Goal: Task Accomplishment & Management: Manage account settings

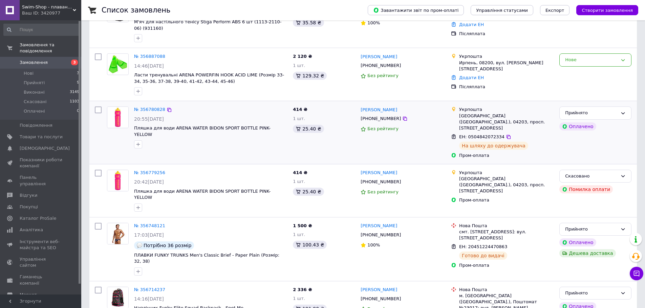
scroll to position [78, 0]
click at [34, 134] on span "Товари та послуги" at bounding box center [41, 137] width 43 height 6
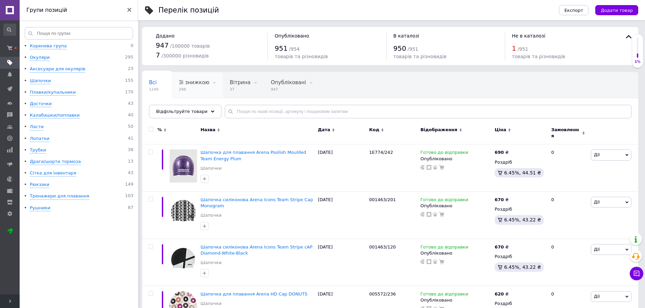
click at [194, 89] on span "298" at bounding box center [194, 89] width 30 height 5
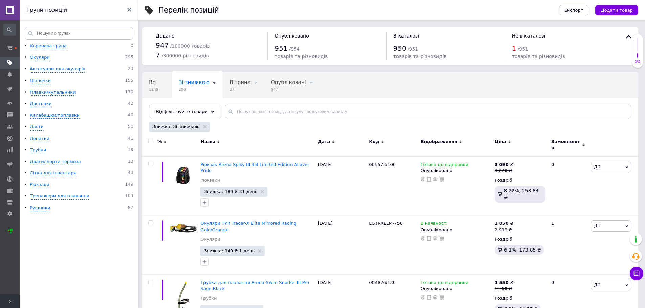
click at [509, 143] on icon at bounding box center [509, 141] width 3 height 3
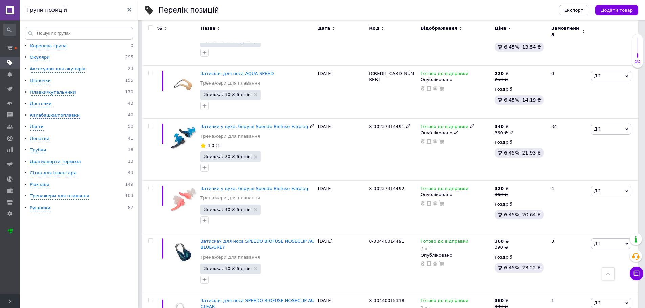
scroll to position [376, 0]
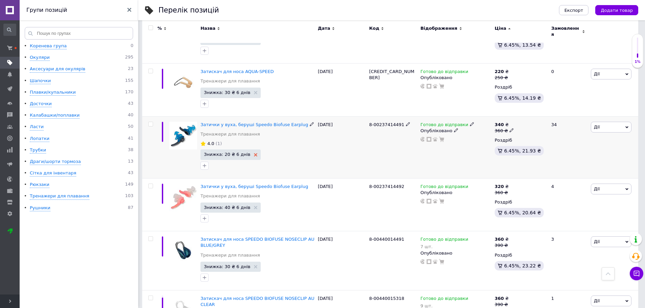
click at [254, 153] on icon at bounding box center [255, 154] width 3 height 3
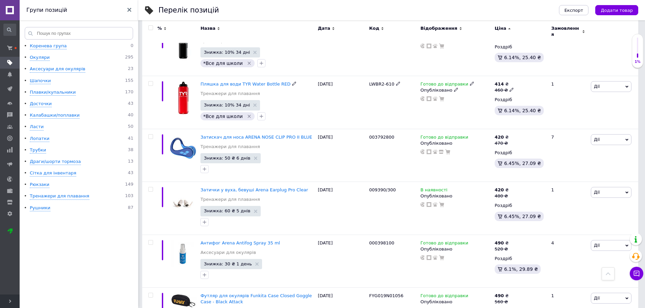
scroll to position [1005, 0]
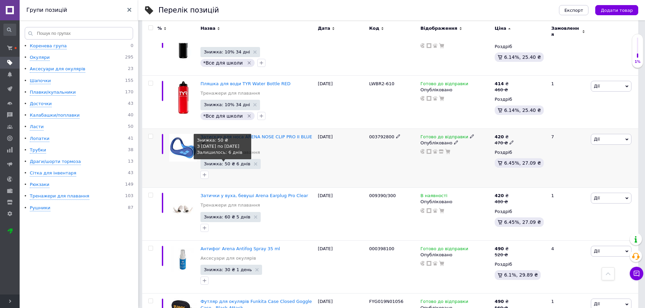
click at [222, 162] on span "Знижка: 50 ₴ 6 днів" at bounding box center [227, 164] width 46 height 4
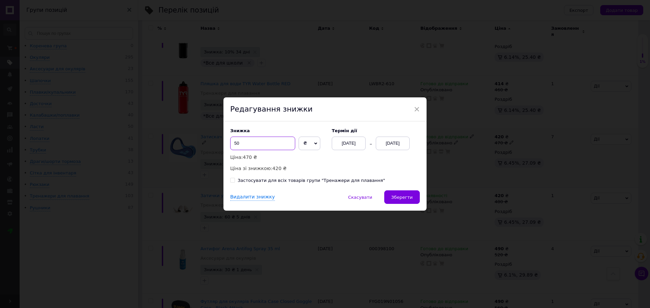
click at [236, 141] on input "50" at bounding box center [262, 144] width 65 height 14
type input "30"
click at [405, 196] on span "Зберегти" at bounding box center [401, 197] width 21 height 5
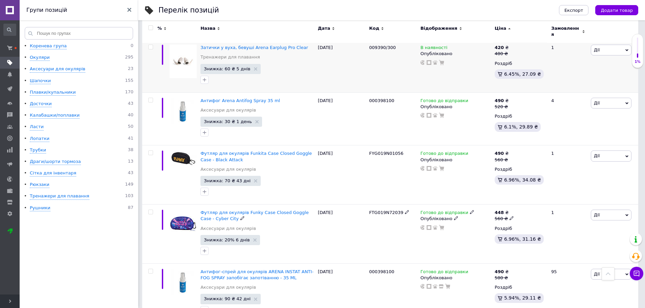
scroll to position [1154, 0]
click at [282, 98] on icon at bounding box center [284, 100] width 4 height 4
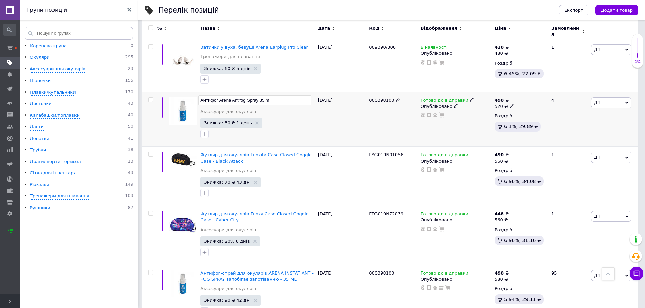
click at [202, 95] on input "Антифог Arena Antifog Spray 35 ml" at bounding box center [254, 100] width 113 height 10
click at [205, 95] on input "Антифог Arena Antifog Spray 35 ml" at bounding box center [254, 100] width 113 height 10
click at [220, 95] on input "Антифог Arena Antifog Spray 35 ml" at bounding box center [254, 100] width 113 height 10
drag, startPoint x: 220, startPoint y: 75, endPoint x: 249, endPoint y: 79, distance: 30.0
click at [249, 95] on input "Антифог Arena Antifog Spray 35 ml" at bounding box center [254, 100] width 113 height 10
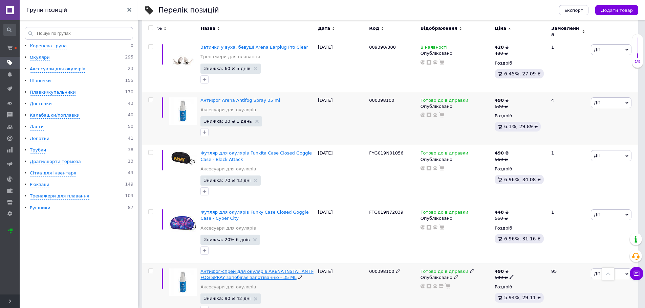
click at [260, 269] on span "Антифог-спрей для окулярів ARENA INSTAT ANTI-FOG SPRAY запобігає запотіванню - …" at bounding box center [256, 274] width 113 height 11
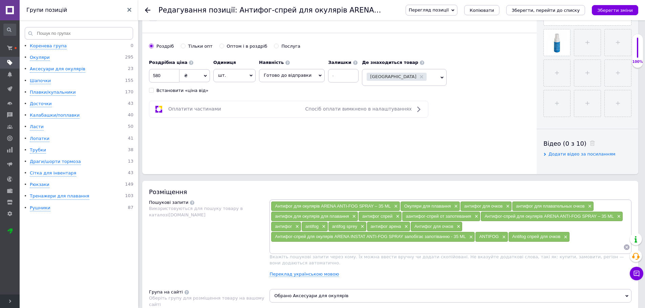
scroll to position [240, 0]
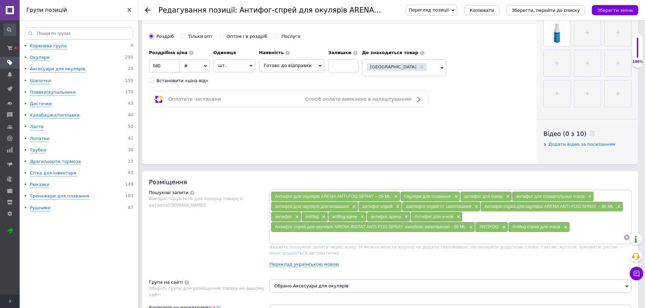
click at [276, 238] on input at bounding box center [447, 238] width 352 height 10
paste input "Arena Antifog Spray"
type input "Arena Antifog Spray"
click at [622, 8] on icon "Зберегти зміни" at bounding box center [615, 10] width 36 height 5
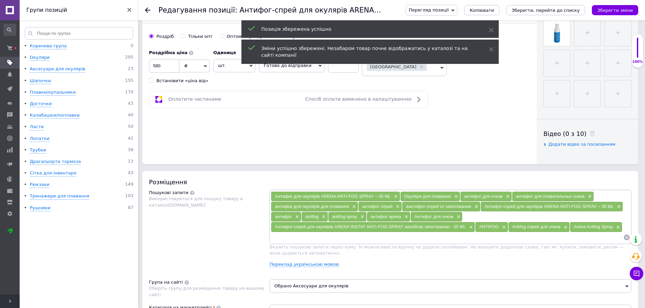
click at [146, 9] on use at bounding box center [147, 9] width 5 height 5
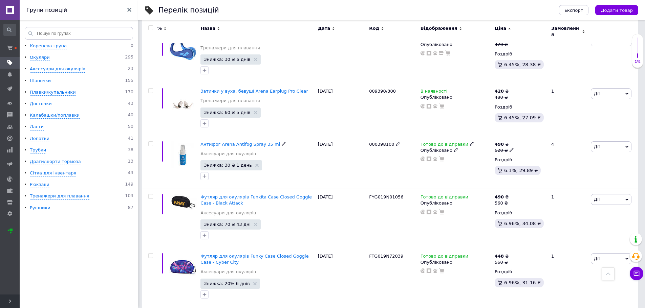
scroll to position [1054, 0]
click at [255, 163] on use at bounding box center [256, 164] width 3 height 3
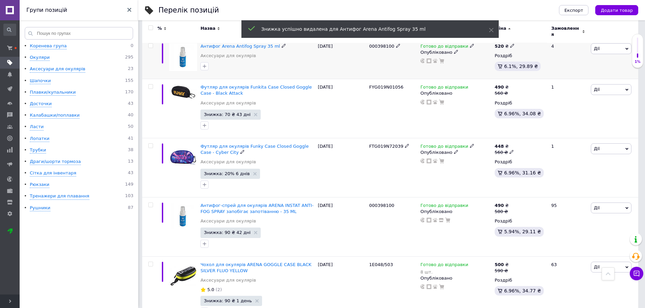
scroll to position [1169, 0]
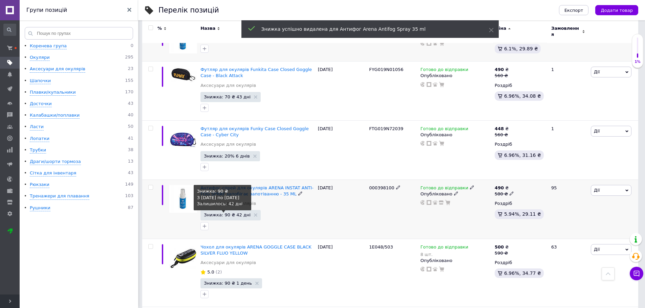
click at [230, 213] on span "Знижка: 90 ₴ 42 дні" at bounding box center [227, 215] width 47 height 4
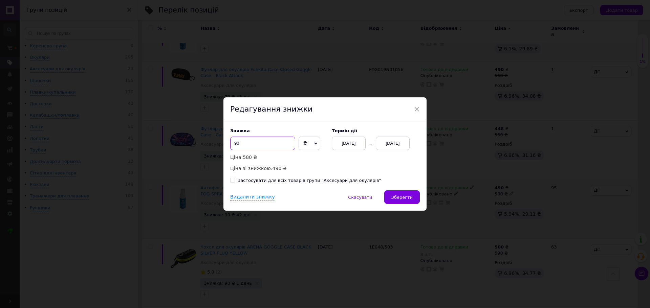
click at [245, 142] on input "90" at bounding box center [262, 144] width 65 height 14
type input "9"
type input "50"
click at [398, 146] on div "[DATE]" at bounding box center [393, 144] width 34 height 14
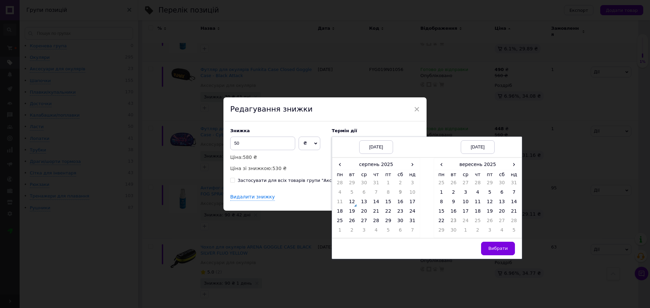
click at [494, 231] on td "3" at bounding box center [490, 231] width 12 height 9
click at [352, 202] on td "12" at bounding box center [352, 203] width 12 height 9
click at [473, 221] on td "25" at bounding box center [478, 222] width 12 height 9
click at [506, 250] on span "Вибрати" at bounding box center [498, 248] width 20 height 5
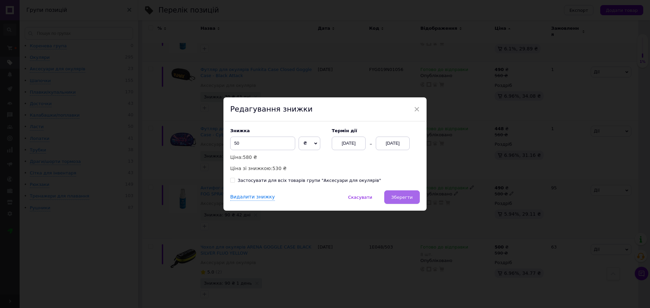
click at [406, 198] on span "Зберегти" at bounding box center [401, 197] width 21 height 5
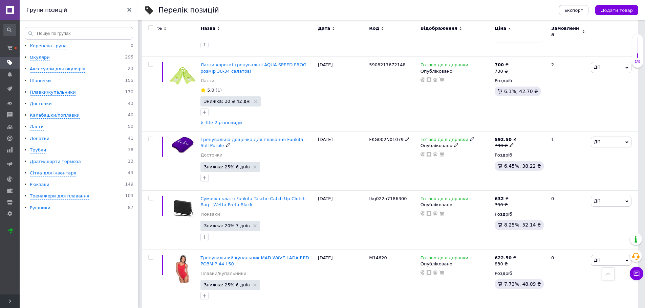
scroll to position [2354, 0]
click at [253, 224] on use at bounding box center [254, 225] width 3 height 3
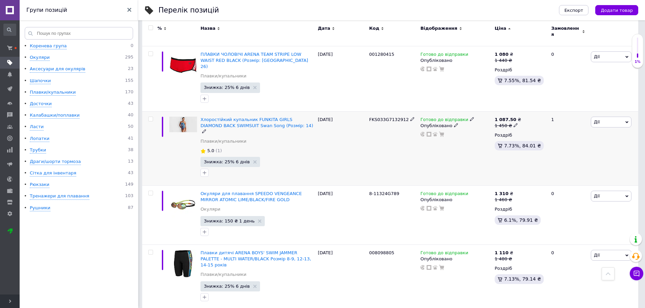
scroll to position [5670, 0]
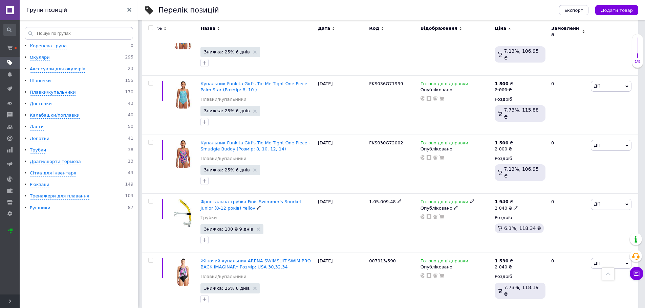
scroll to position [2458, 0]
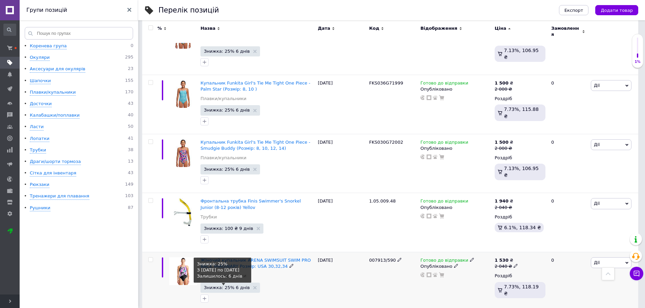
click at [228, 286] on span "Знижка: 25% 6 днів" at bounding box center [227, 288] width 46 height 4
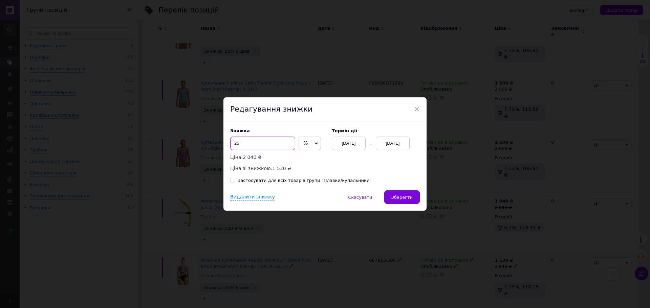
click at [249, 147] on input "25" at bounding box center [262, 144] width 65 height 14
type input "20"
click at [409, 195] on span "Зберегти" at bounding box center [401, 197] width 21 height 5
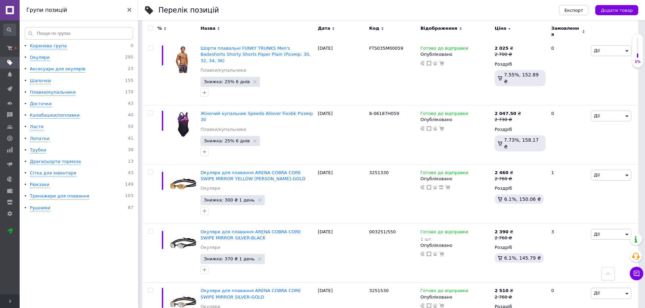
scroll to position [5771, 0]
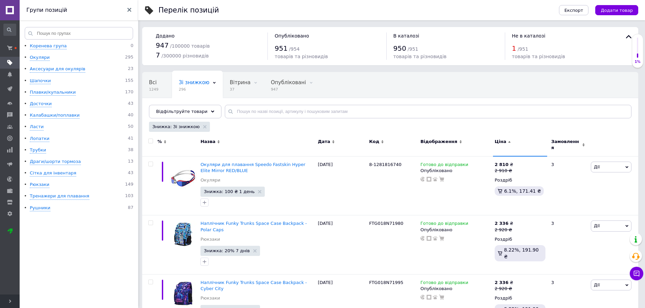
scroll to position [2, 0]
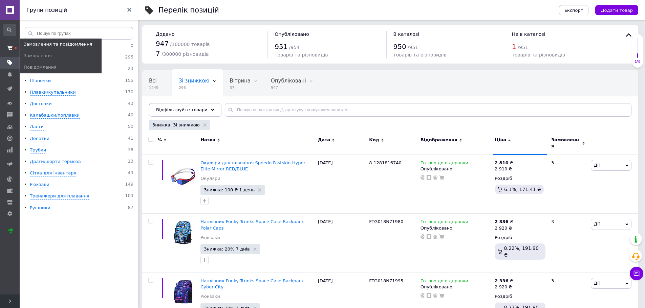
click at [16, 45] on span at bounding box center [10, 48] width 20 height 12
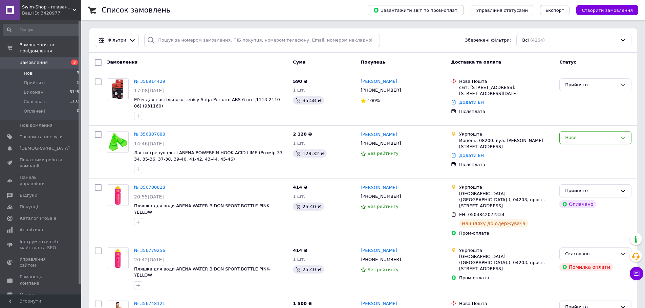
click at [37, 69] on li "Нові 3" at bounding box center [41, 73] width 83 height 9
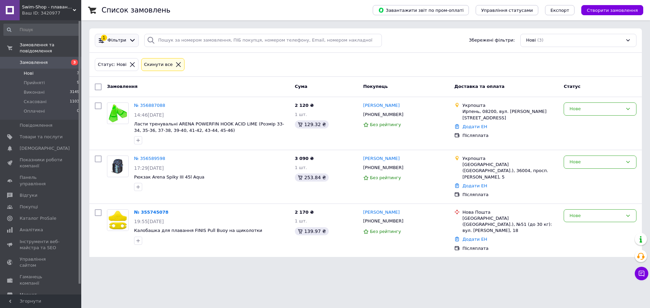
click at [100, 38] on icon at bounding box center [101, 40] width 7 height 7
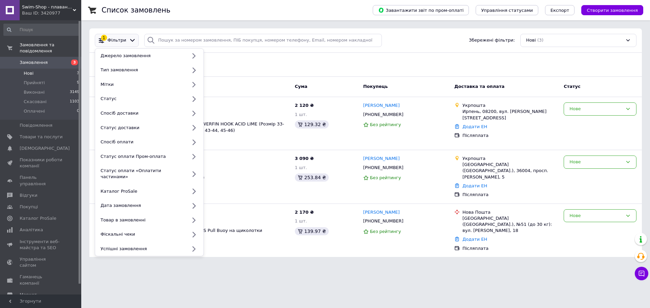
click at [100, 38] on icon at bounding box center [101, 40] width 7 height 7
